Goal: Use online tool/utility: Utilize a website feature to perform a specific function

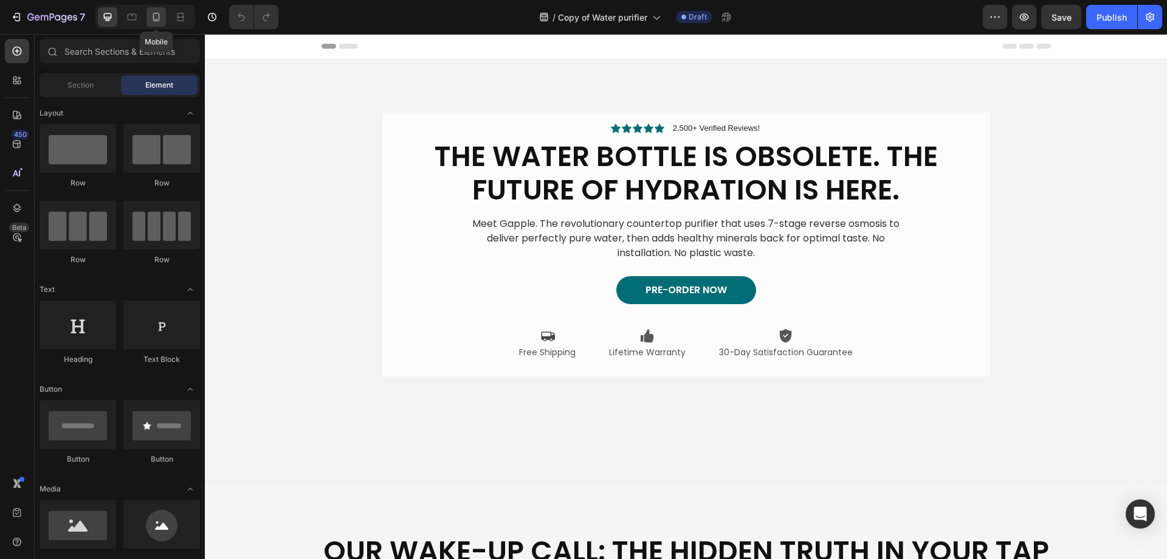
click at [147, 22] on div at bounding box center [156, 16] width 19 height 19
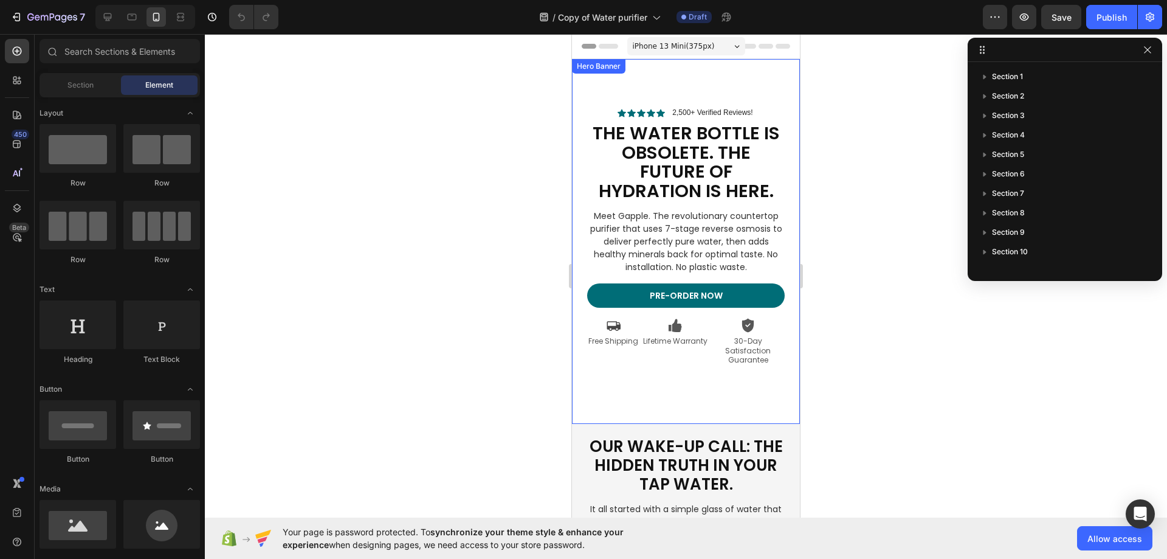
click at [664, 422] on video "Background Image" at bounding box center [686, 241] width 228 height 365
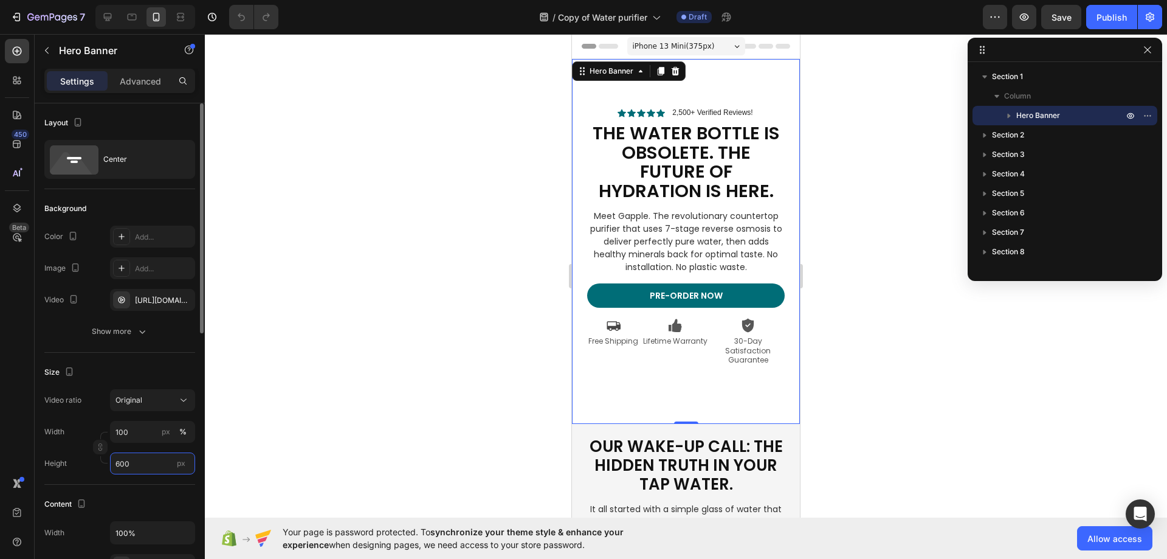
click at [142, 464] on input "600" at bounding box center [152, 463] width 85 height 22
click at [159, 511] on p "Fit screen 100vh" at bounding box center [150, 514] width 71 height 11
type input "100 vh"
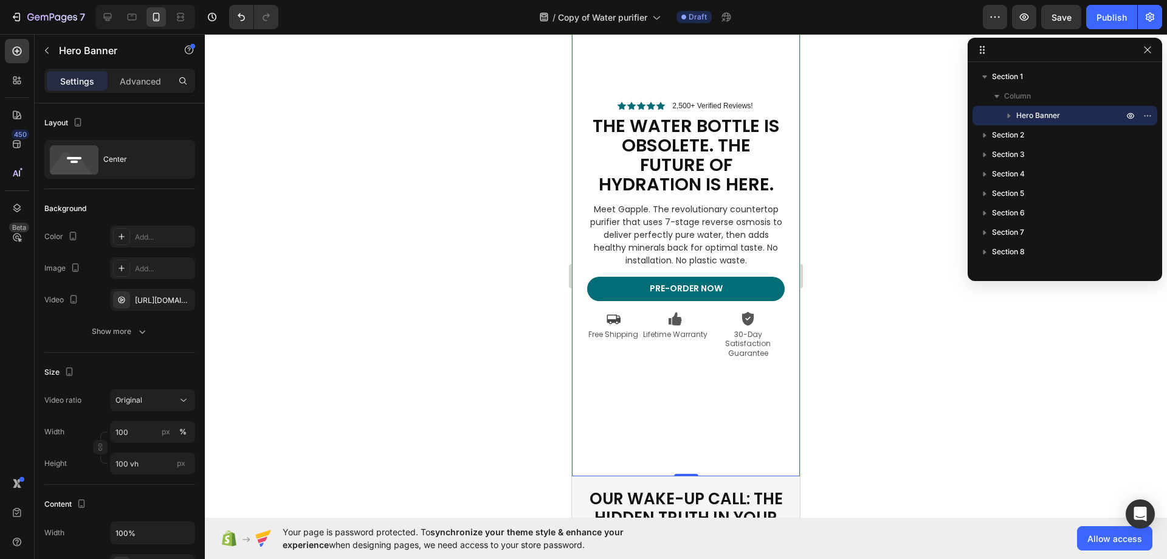
scroll to position [61, 0]
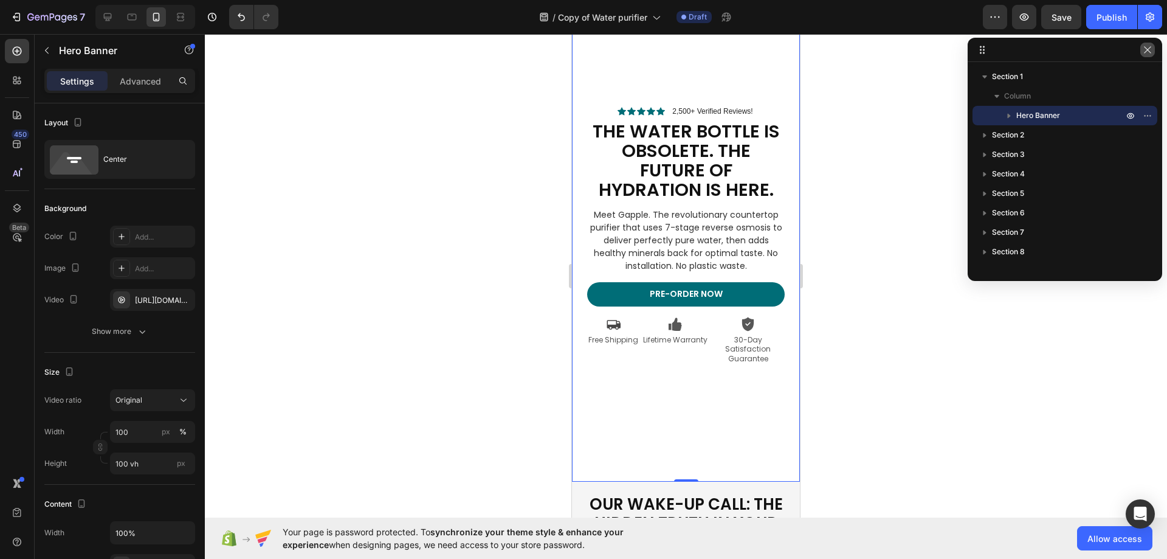
click at [1149, 52] on icon "button" at bounding box center [1148, 50] width 10 height 10
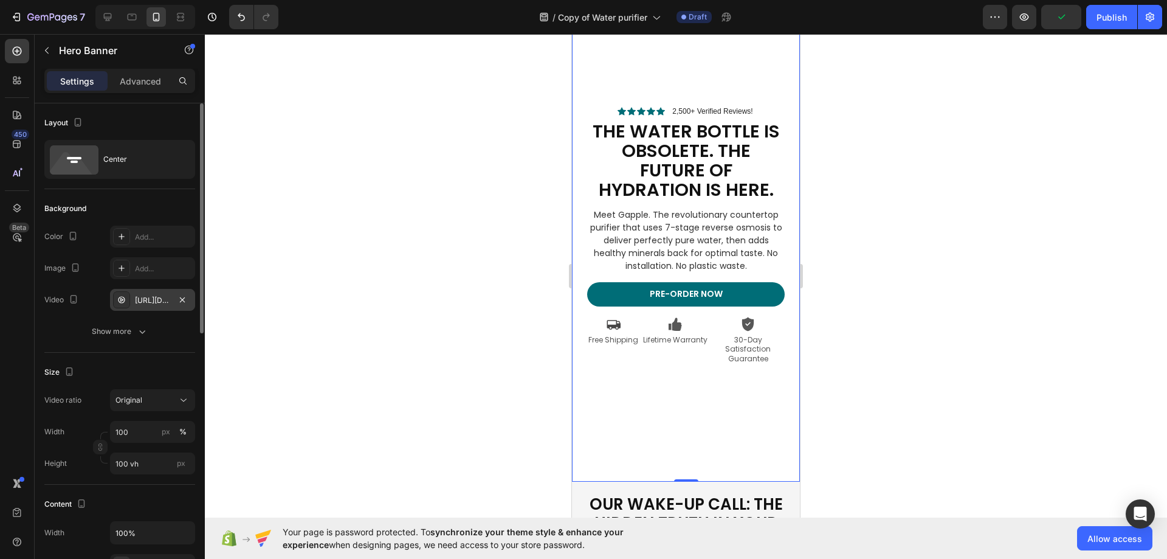
click at [155, 302] on div "[URL][DOMAIN_NAME]" at bounding box center [152, 300] width 35 height 11
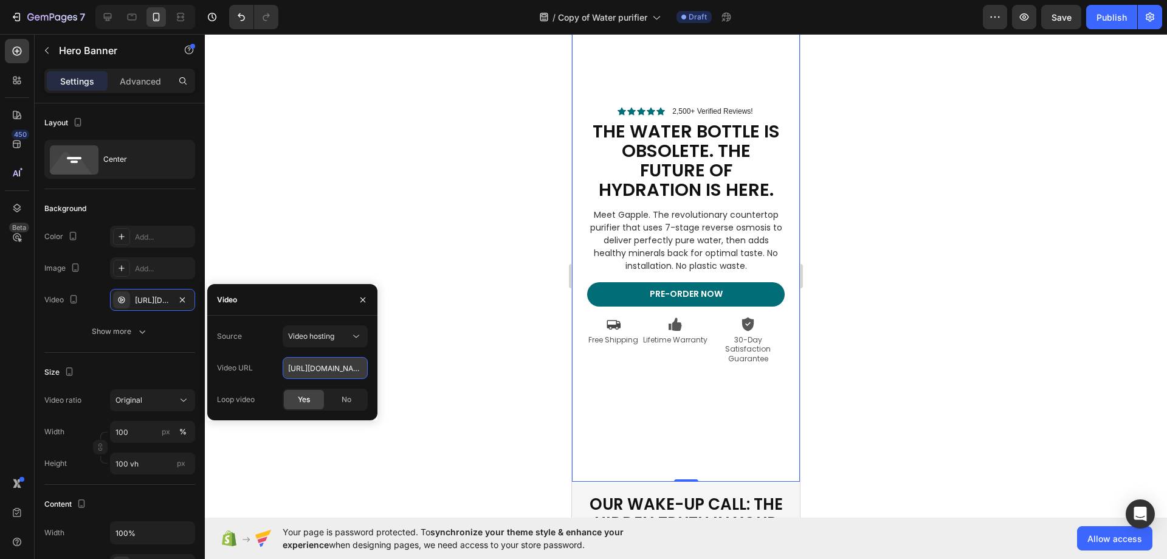
click at [318, 363] on input "[URL][DOMAIN_NAME]" at bounding box center [325, 368] width 85 height 22
